Goal: Obtain resource: Download file/media

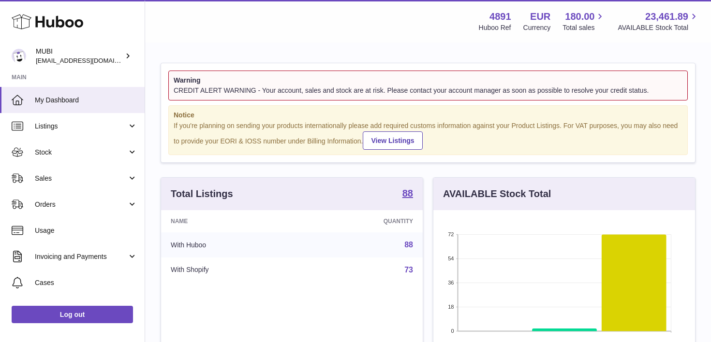
scroll to position [151, 262]
click at [93, 150] on span "Stock" at bounding box center [81, 152] width 92 height 9
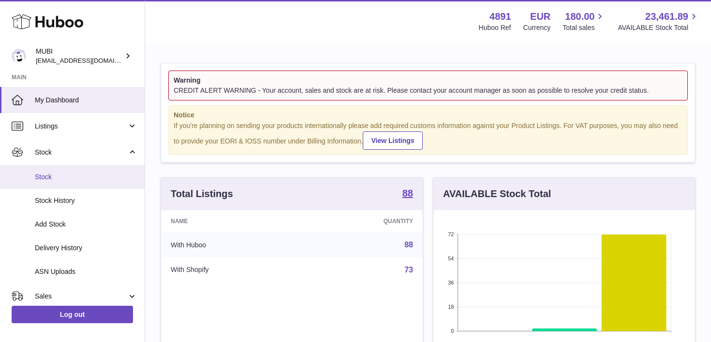
click at [89, 175] on span "Stock" at bounding box center [86, 177] width 102 height 9
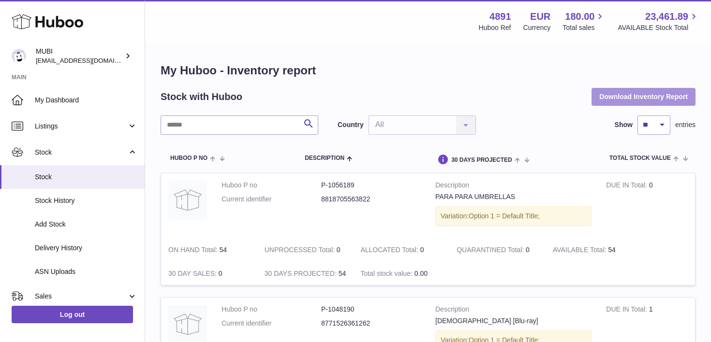
click at [618, 93] on button "Download Inventory Report" at bounding box center [643, 96] width 104 height 17
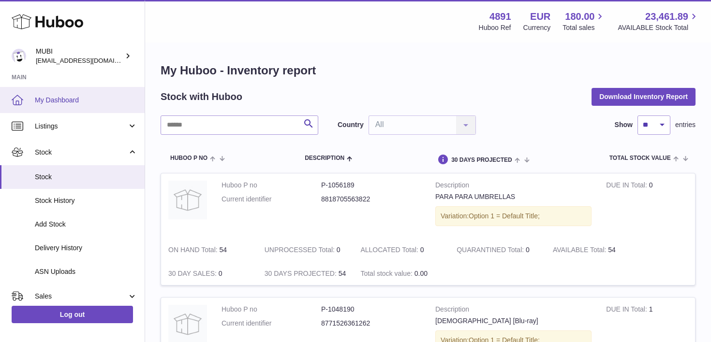
click at [72, 97] on span "My Dashboard" at bounding box center [86, 100] width 102 height 9
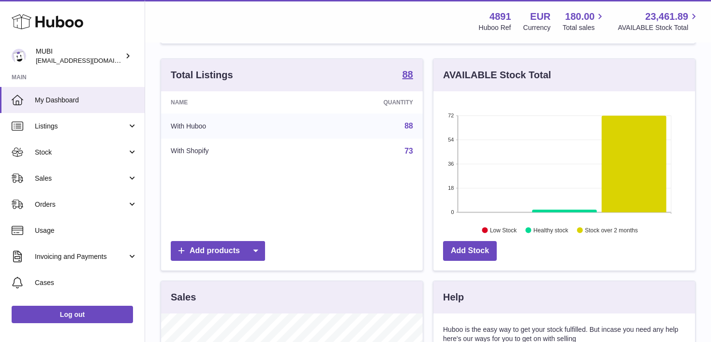
scroll to position [119, 0]
click at [404, 75] on strong "88" at bounding box center [407, 74] width 11 height 10
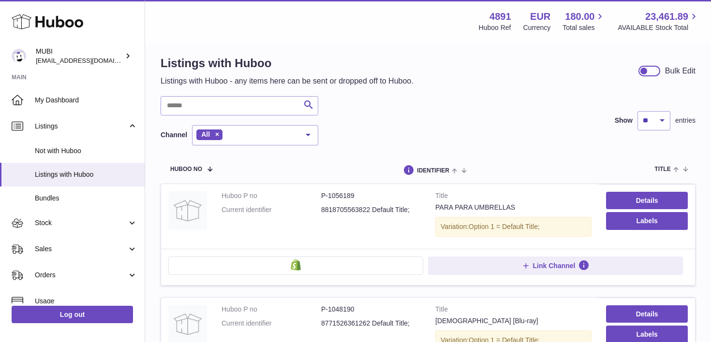
scroll to position [10, 0]
